Goal: Task Accomplishment & Management: Use online tool/utility

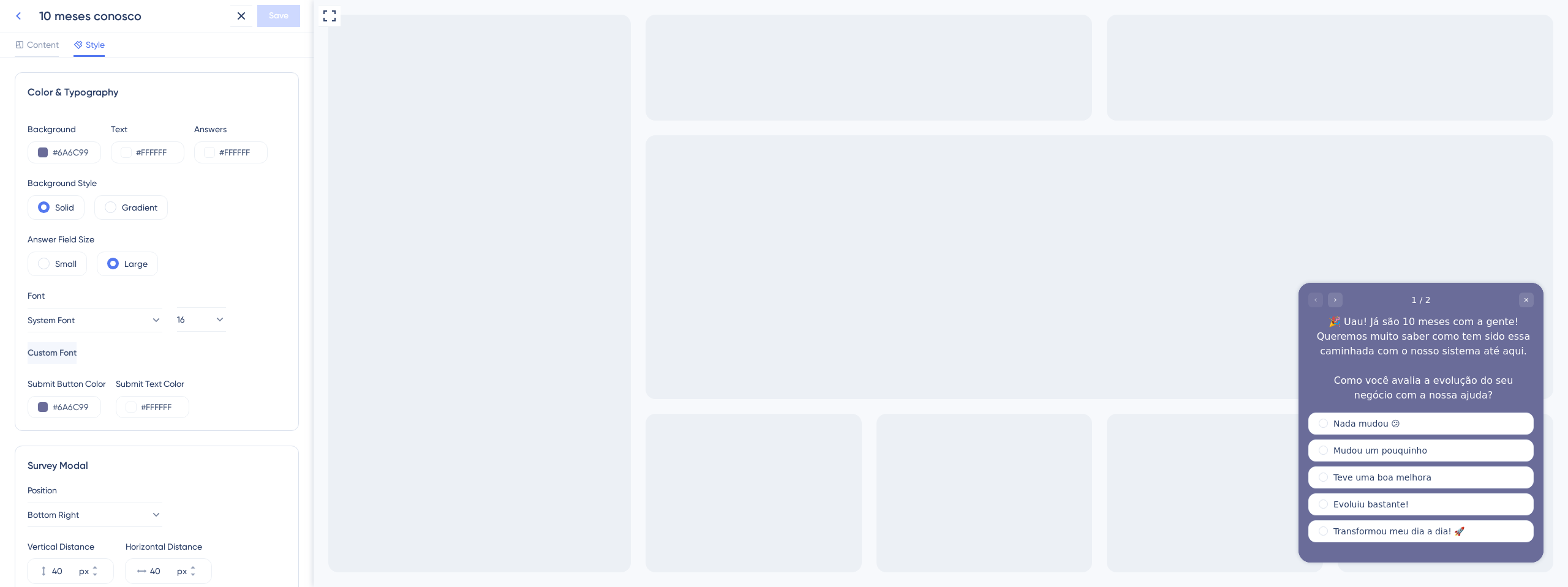
click at [14, 15] on icon at bounding box center [19, 16] width 15 height 15
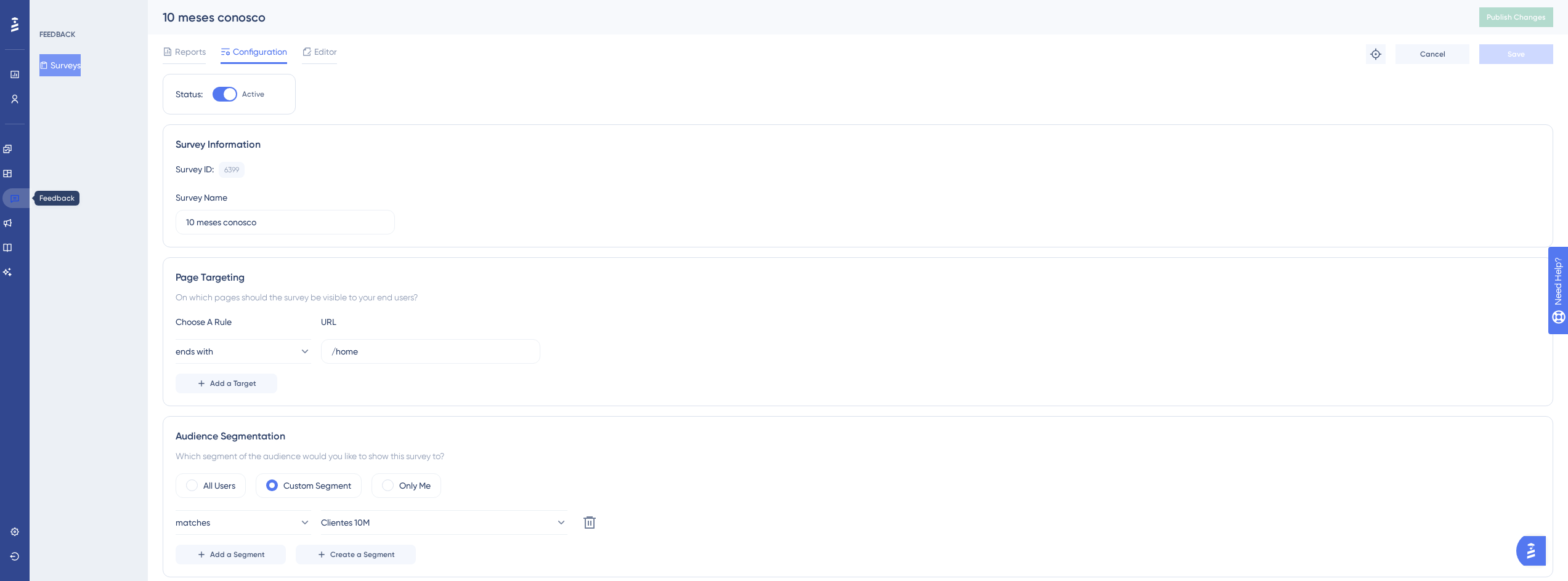
click at [21, 202] on link at bounding box center [17, 198] width 30 height 19
